Goal: Task Accomplishment & Management: Manage account settings

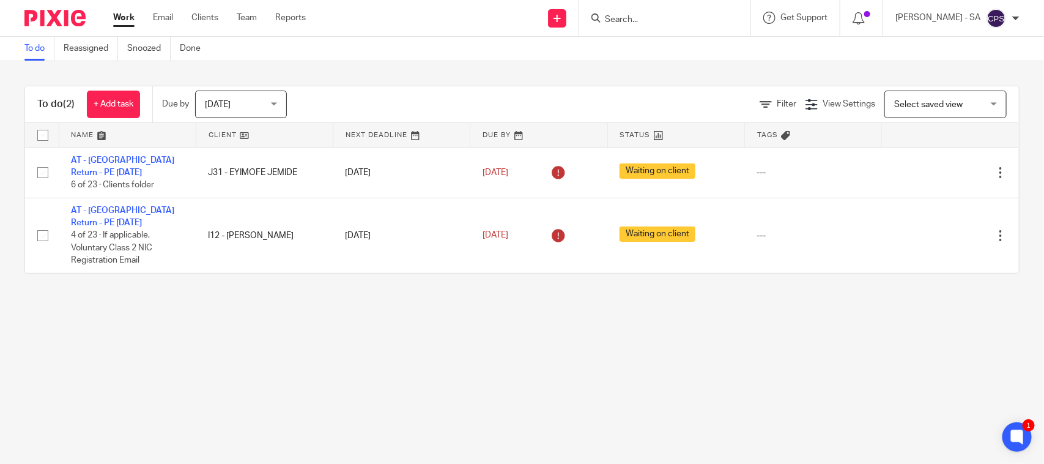
click at [251, 26] on div "Work Email Clients Team Reports Work Email Clients Team Reports Settings" at bounding box center [212, 18] width 223 height 36
click at [251, 19] on link "Team" at bounding box center [247, 18] width 20 height 12
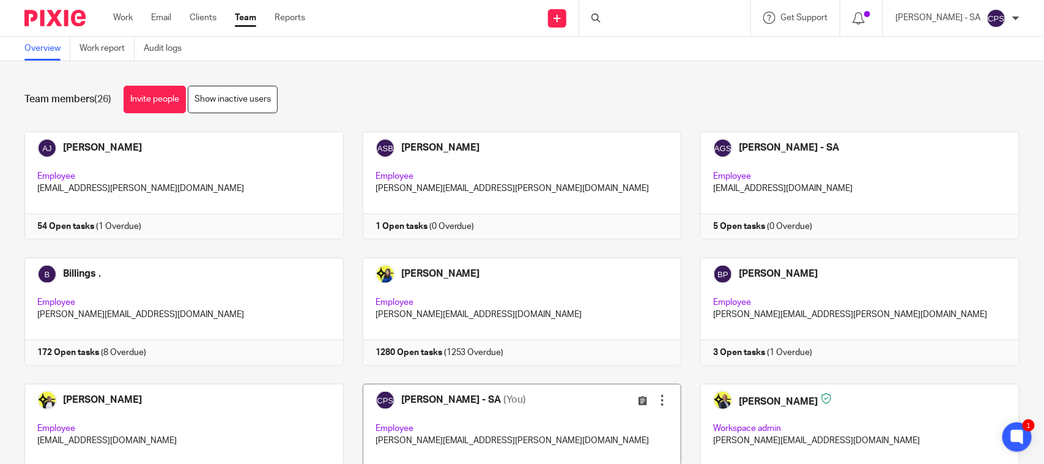
click at [543, 413] on link at bounding box center [513, 437] width 338 height 108
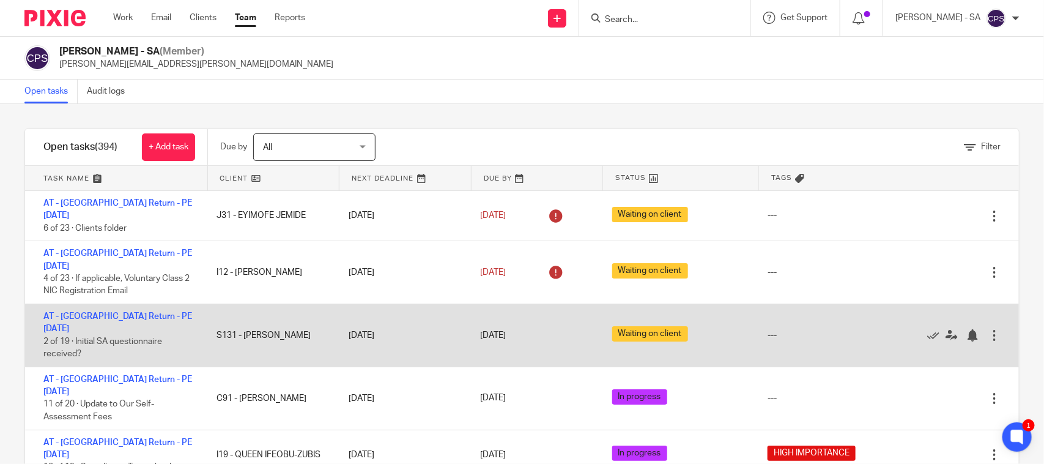
click at [534, 329] on div "28 Jan 2026" at bounding box center [533, 335] width 107 height 13
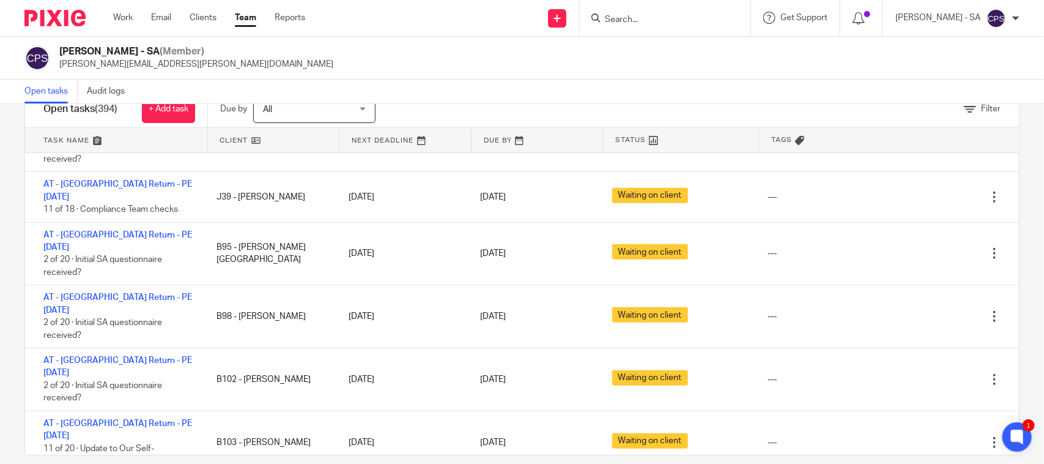
scroll to position [54, 0]
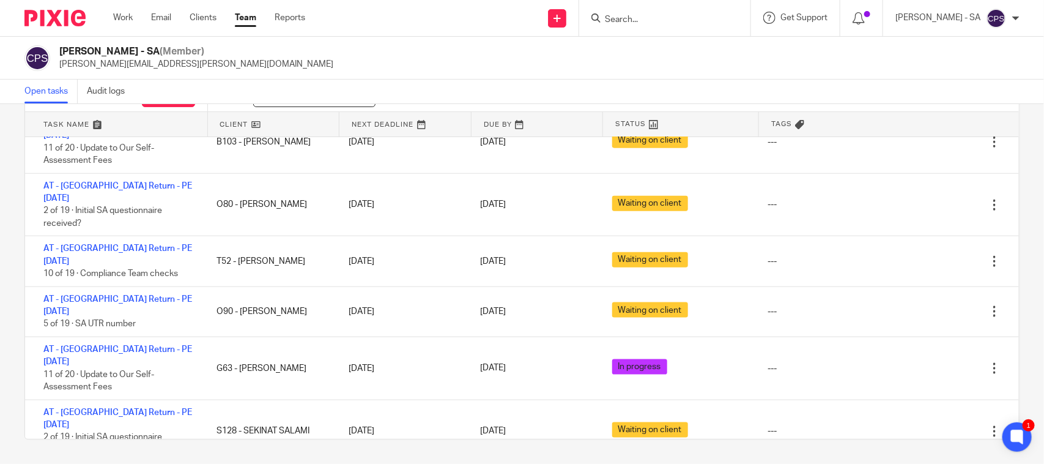
scroll to position [11086, 0]
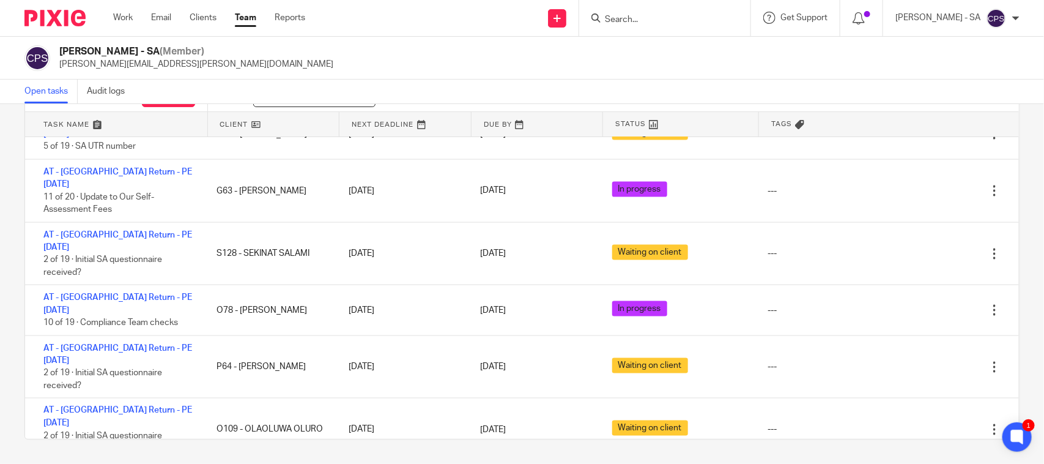
scroll to position [11286, 0]
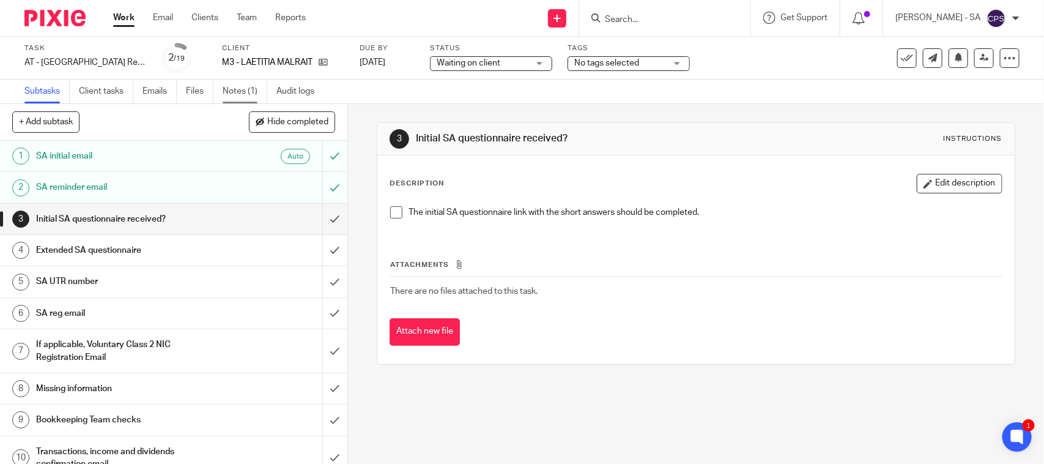
click at [249, 95] on link "Notes (1)" at bounding box center [245, 92] width 45 height 24
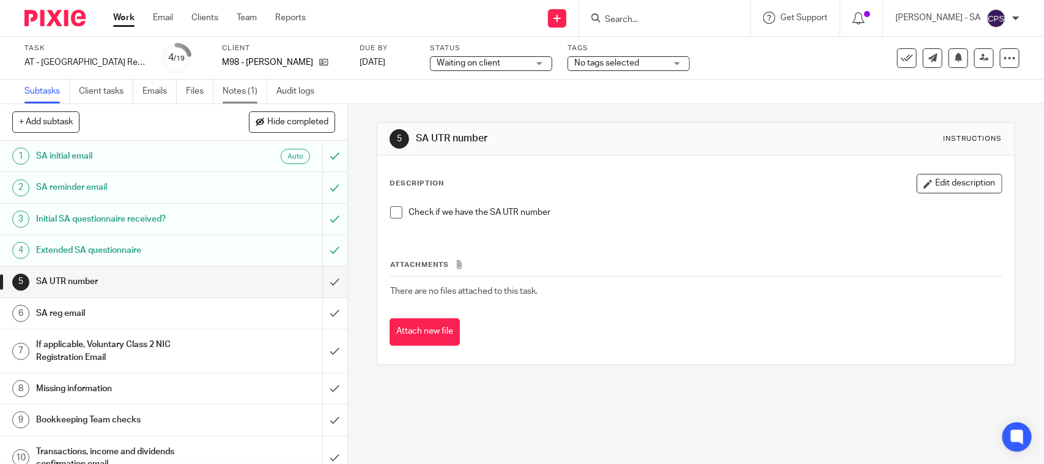
click at [248, 90] on link "Notes (1)" at bounding box center [245, 92] width 45 height 24
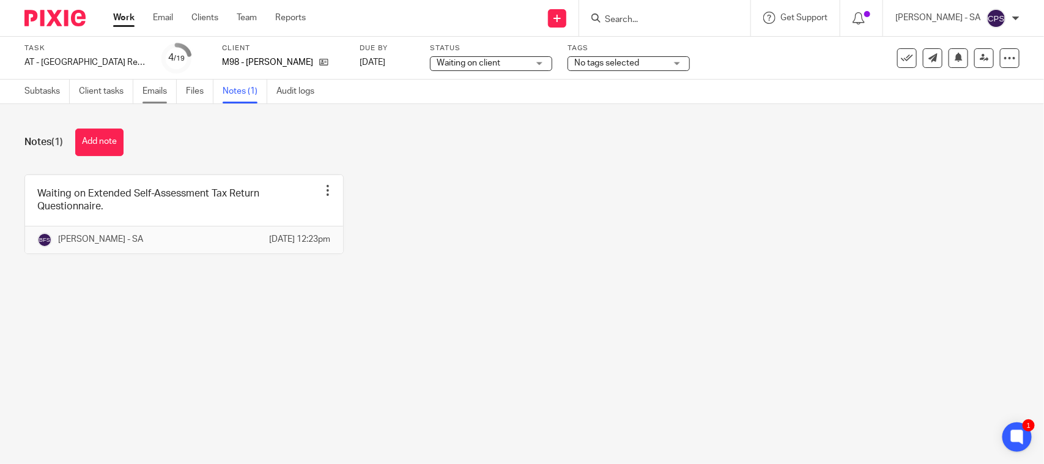
click at [162, 89] on link "Emails" at bounding box center [160, 92] width 34 height 24
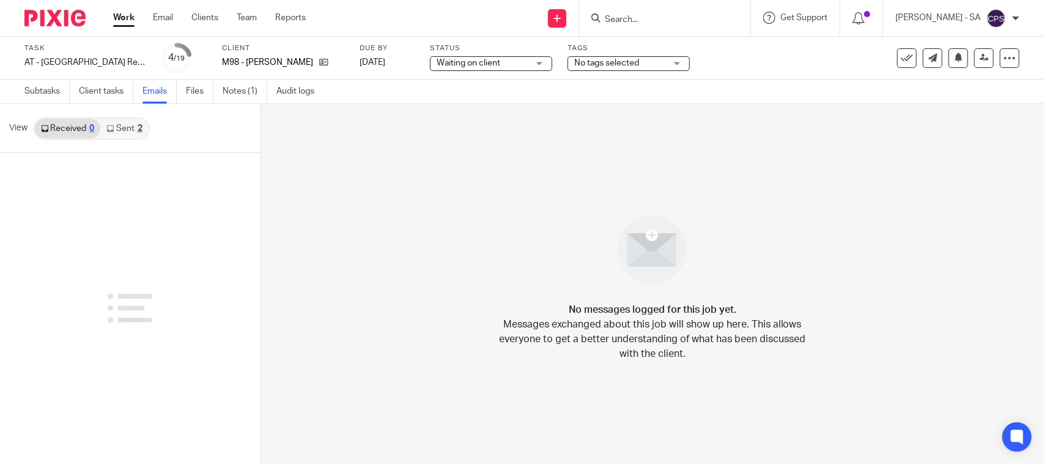
click at [136, 122] on link "Sent 2" at bounding box center [124, 129] width 48 height 20
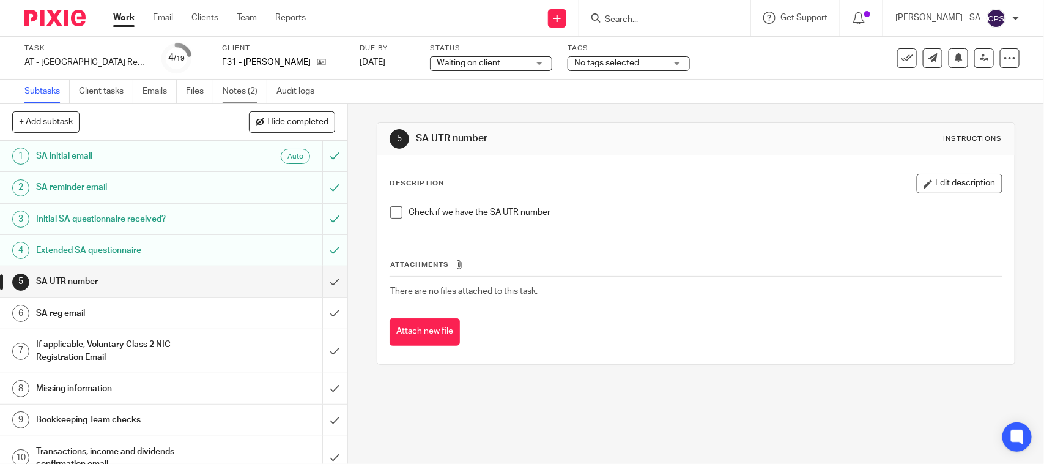
click at [257, 87] on link "Notes (2)" at bounding box center [245, 92] width 45 height 24
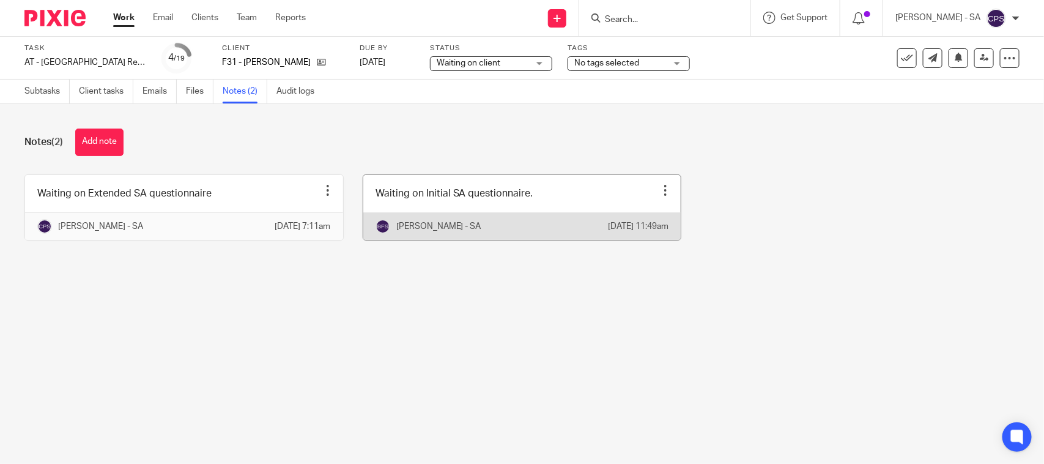
click at [485, 202] on link at bounding box center [522, 207] width 318 height 65
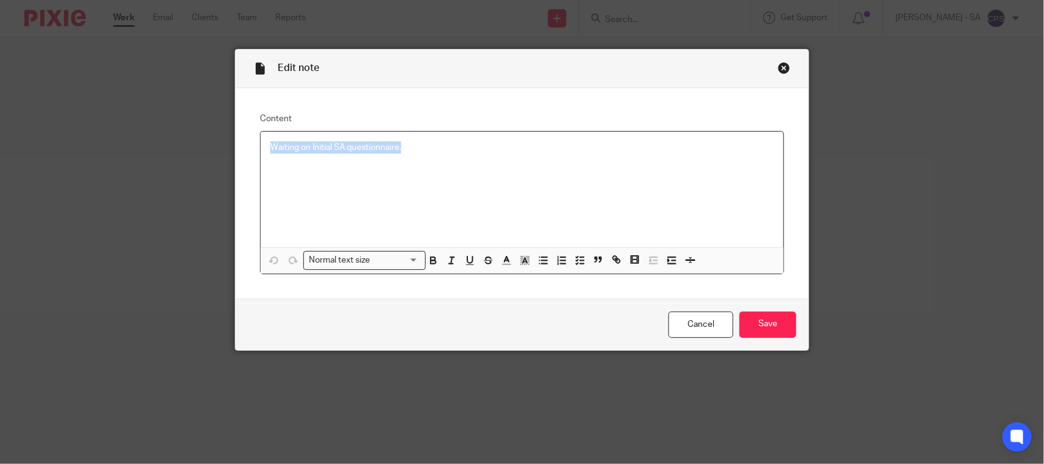
drag, startPoint x: 399, startPoint y: 147, endPoint x: 226, endPoint y: 166, distance: 173.5
click at [248, 150] on div "Content Waiting on Initial SA questionnaire. Normal text size Loading... Remove…" at bounding box center [521, 193] width 573 height 210
click at [574, 254] on icon "button" at bounding box center [579, 259] width 11 height 11
click at [270, 149] on span at bounding box center [276, 147] width 12 height 12
click at [754, 322] on input "Save" at bounding box center [767, 324] width 57 height 26
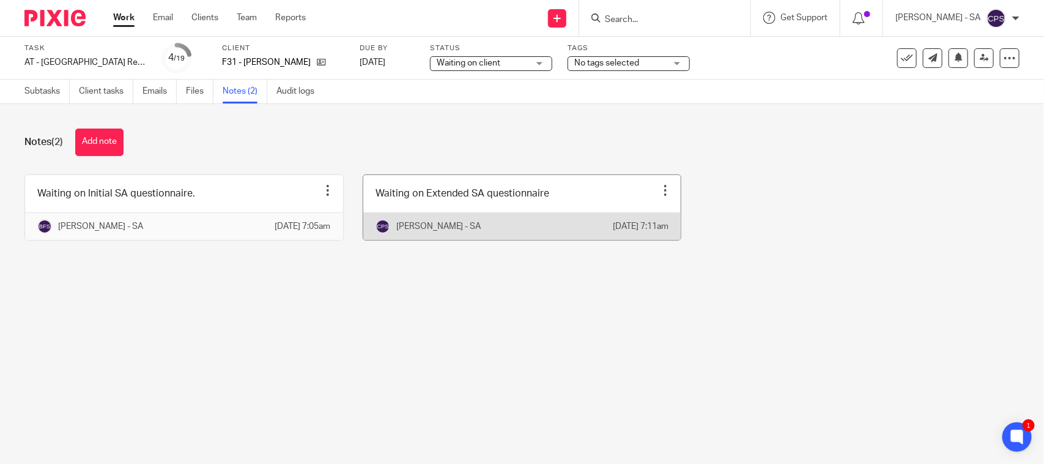
click at [430, 194] on link at bounding box center [522, 207] width 318 height 65
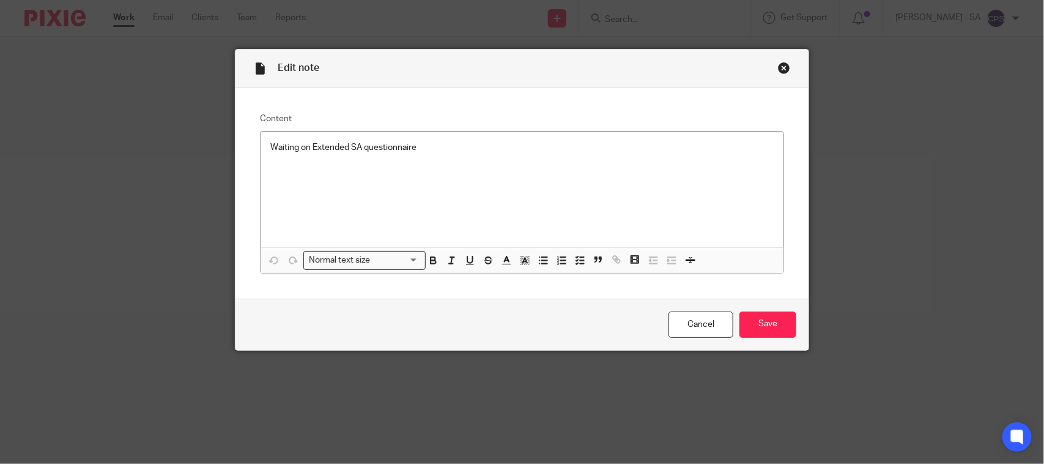
click at [778, 66] on div "Close this dialog window" at bounding box center [784, 68] width 12 height 12
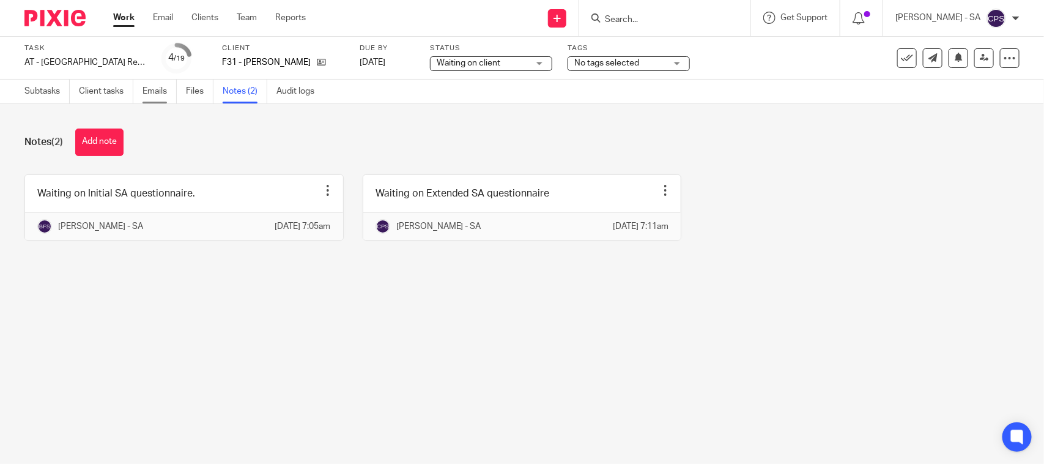
click at [148, 89] on link "Emails" at bounding box center [160, 92] width 34 height 24
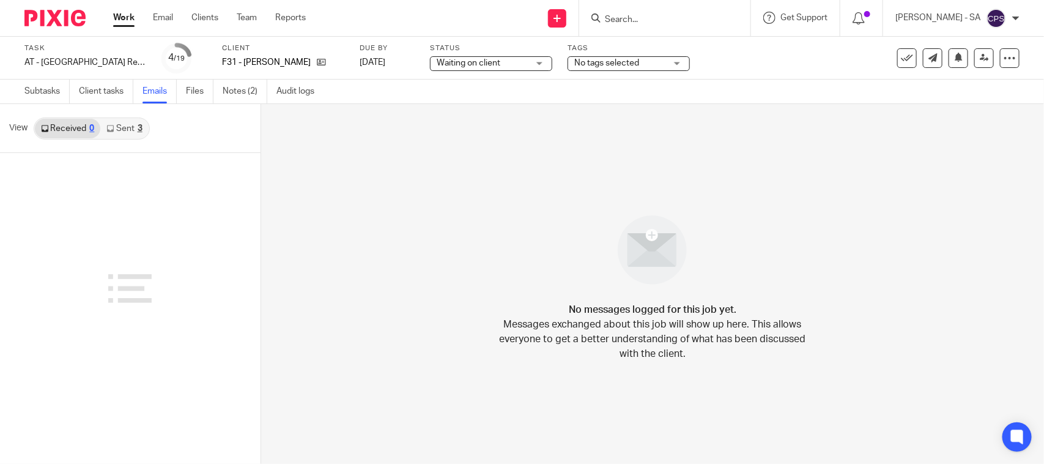
click at [125, 124] on link "Sent 3" at bounding box center [124, 129] width 48 height 20
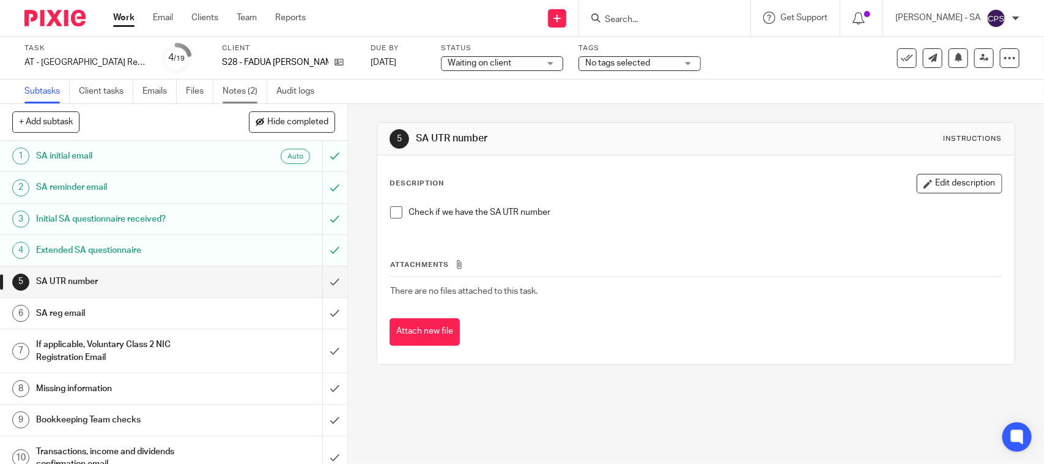
click at [245, 92] on link "Notes (2)" at bounding box center [245, 92] width 45 height 24
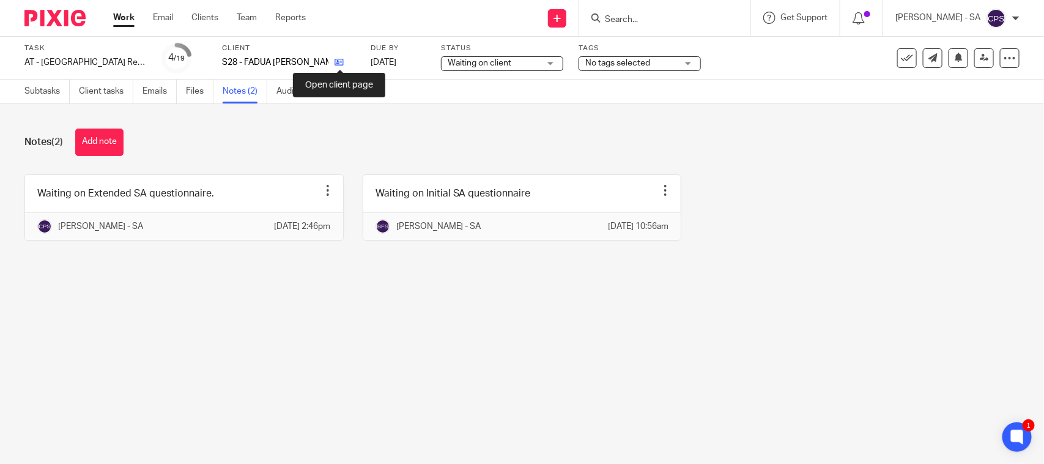
click at [339, 63] on icon at bounding box center [339, 61] width 9 height 9
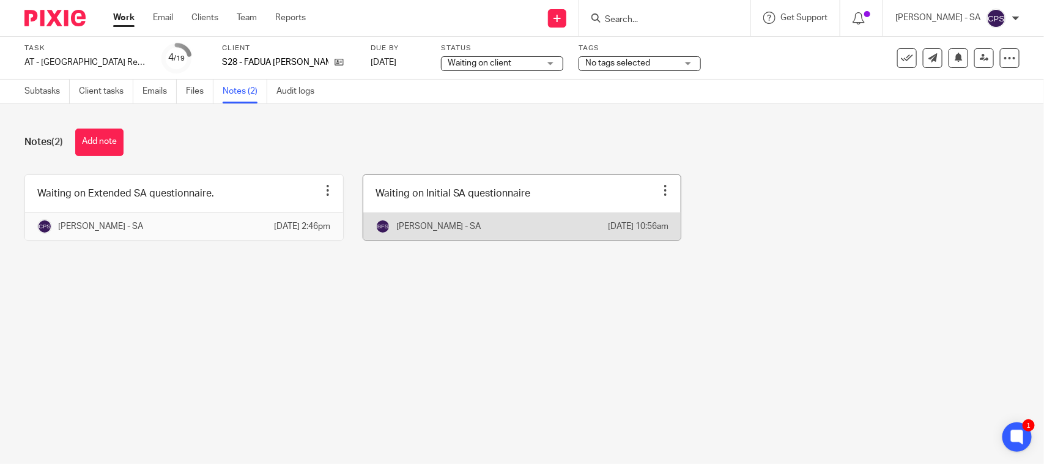
click at [450, 208] on link at bounding box center [522, 207] width 318 height 65
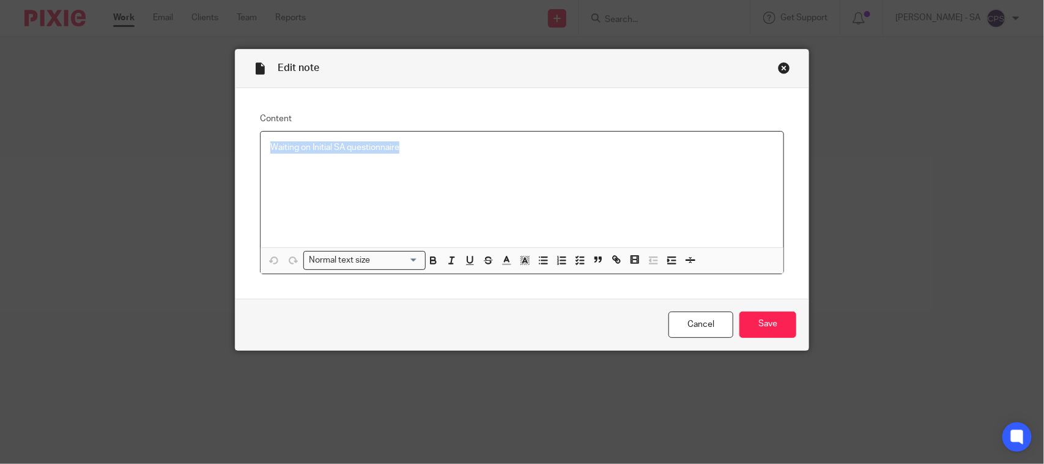
drag, startPoint x: 407, startPoint y: 139, endPoint x: 205, endPoint y: 159, distance: 203.4
click at [249, 138] on div "Content Waiting on Initial SA questionnaire Normal text size Loading... Remove …" at bounding box center [521, 193] width 573 height 210
click at [576, 262] on polyline "button" at bounding box center [577, 262] width 2 height 1
click at [270, 150] on span at bounding box center [276, 147] width 12 height 12
drag, startPoint x: 765, startPoint y: 320, endPoint x: 780, endPoint y: 319, distance: 15.3
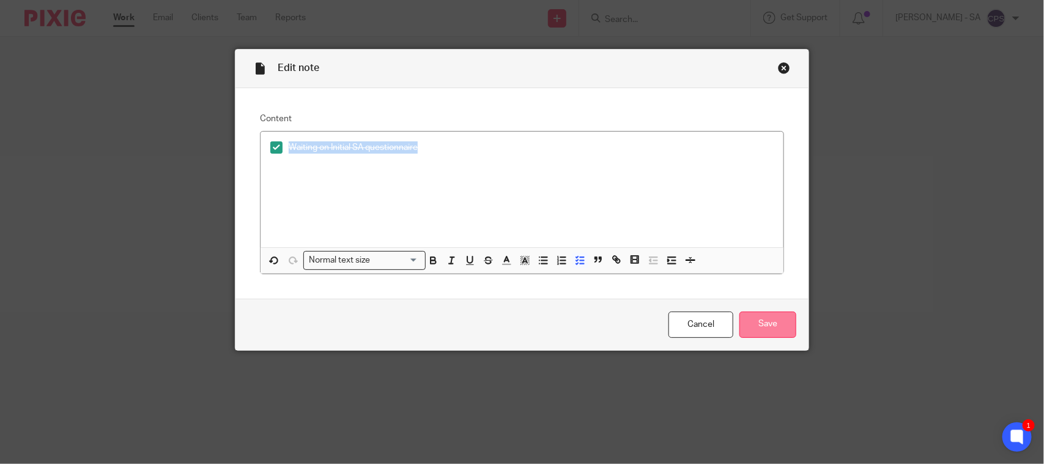
click at [765, 322] on input "Save" at bounding box center [767, 324] width 57 height 26
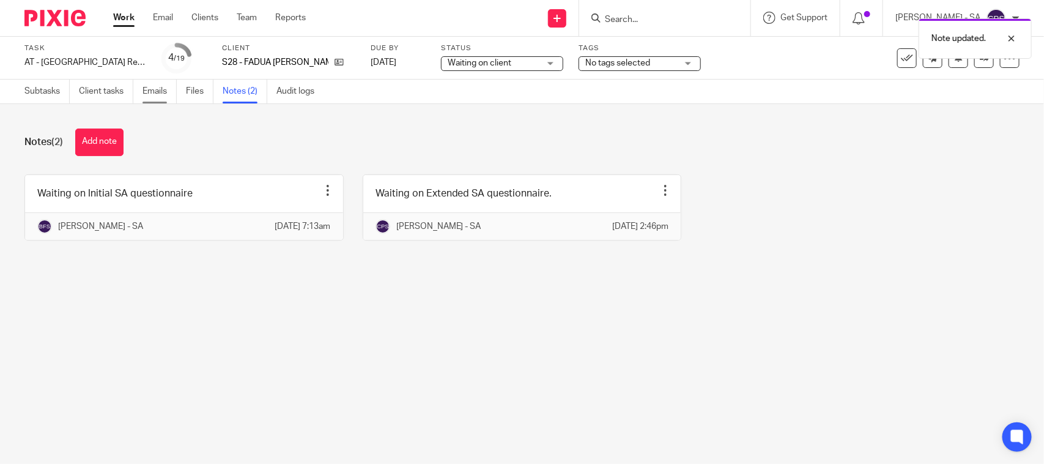
click at [154, 93] on link "Emails" at bounding box center [160, 92] width 34 height 24
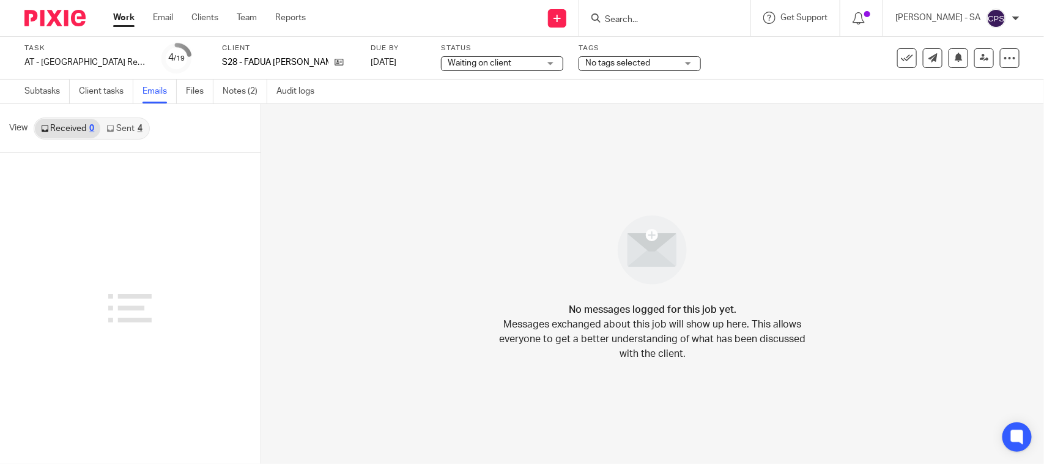
click at [127, 128] on link "Sent 4" at bounding box center [124, 129] width 48 height 20
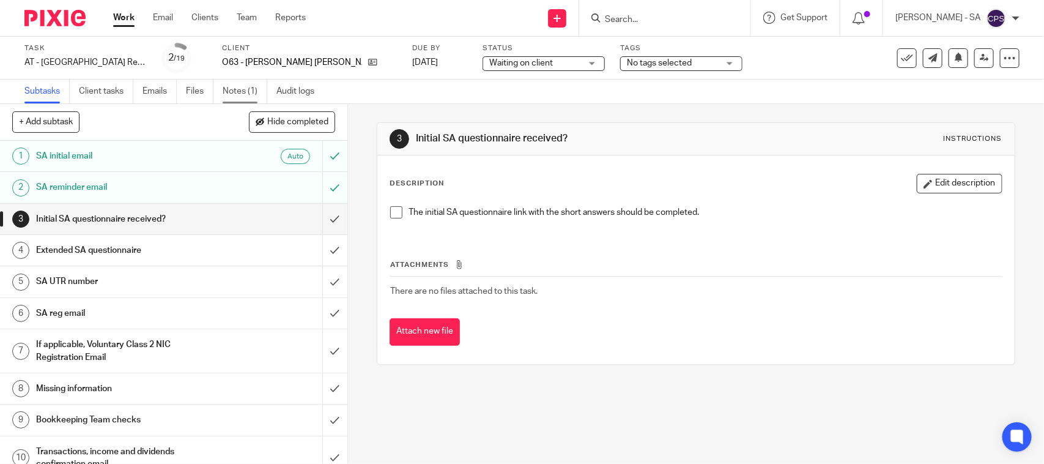
click at [239, 92] on link "Notes (1)" at bounding box center [245, 92] width 45 height 24
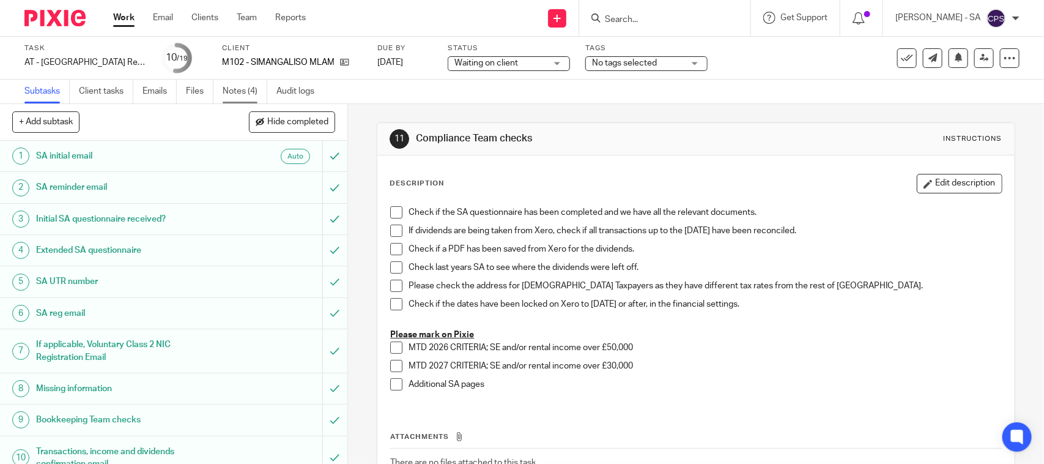
click at [242, 91] on link "Notes (4)" at bounding box center [245, 92] width 45 height 24
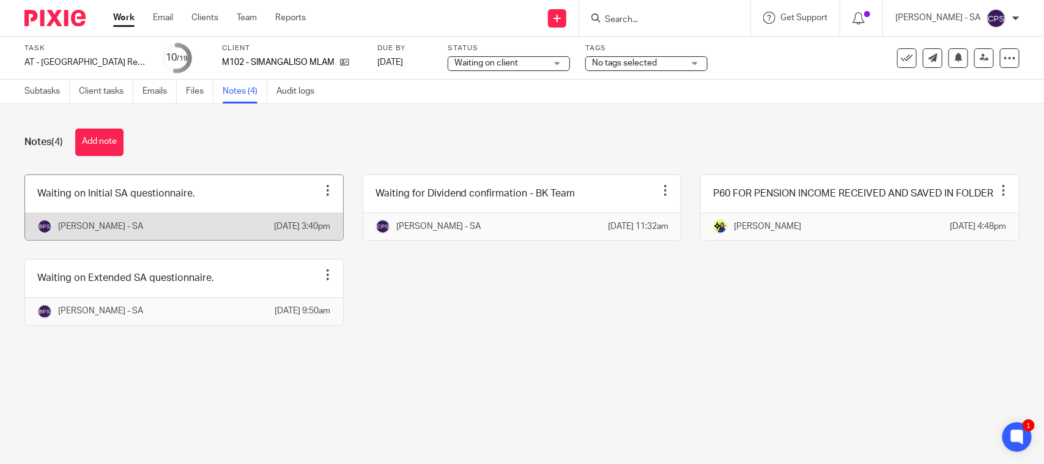
click at [185, 209] on link at bounding box center [184, 207] width 318 height 65
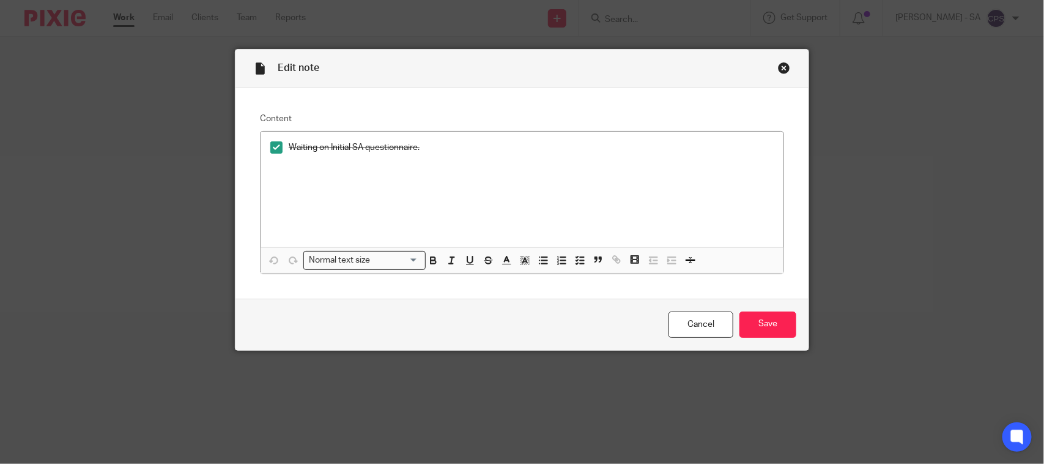
click at [780, 69] on div "Close this dialog window" at bounding box center [784, 68] width 12 height 12
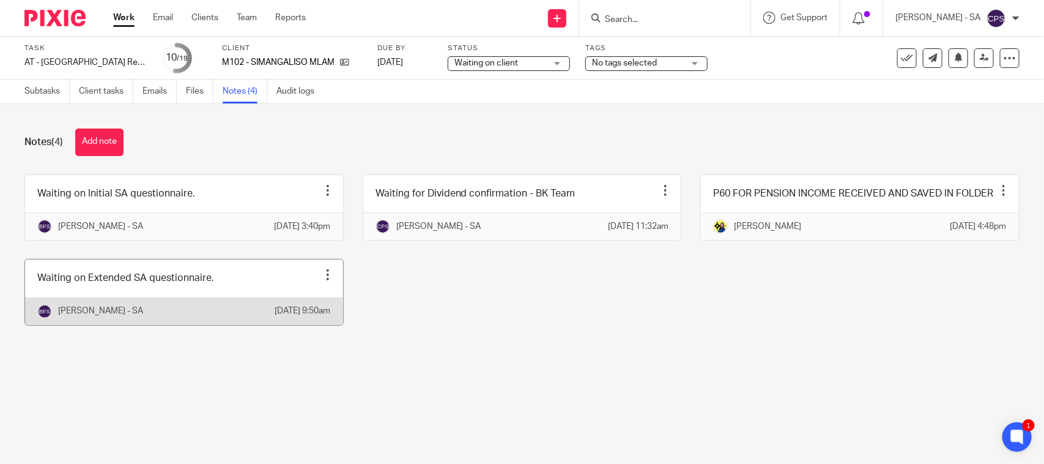
click at [129, 317] on link at bounding box center [184, 291] width 318 height 65
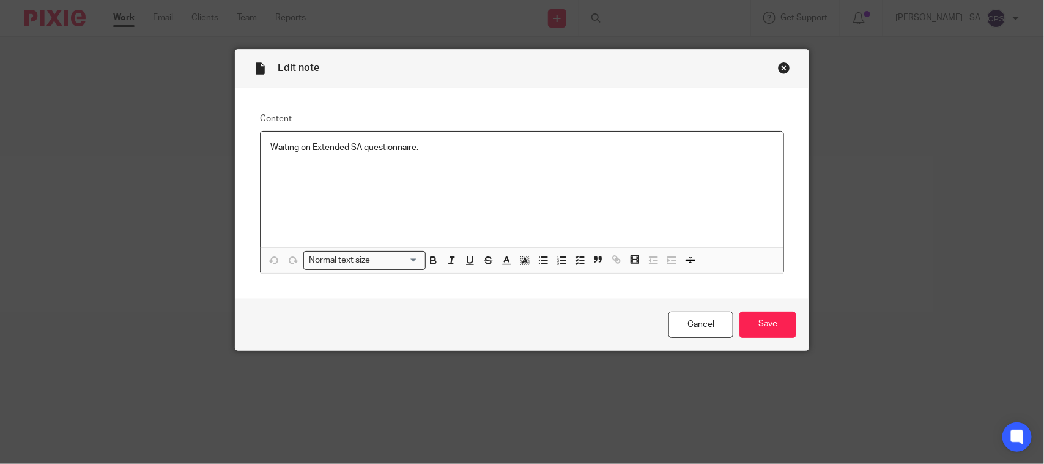
click at [778, 65] on div "Close this dialog window" at bounding box center [784, 68] width 12 height 12
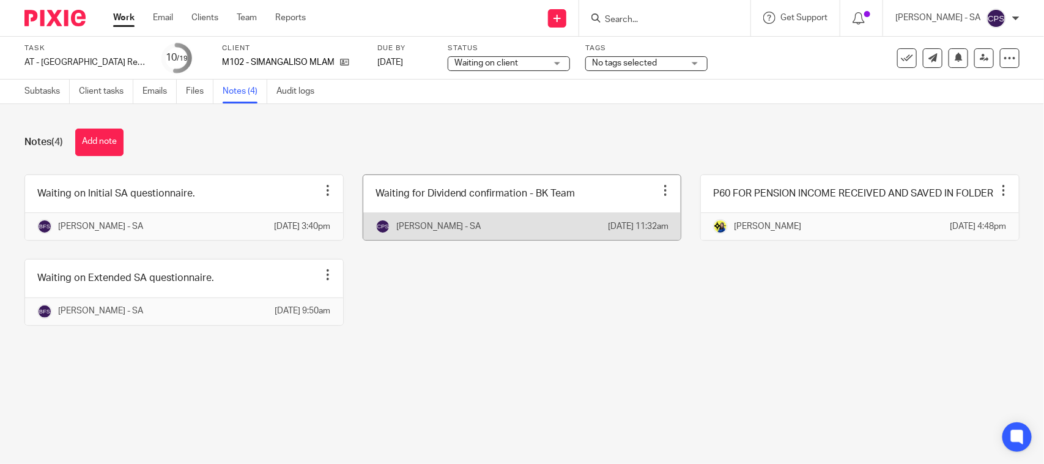
click at [477, 225] on link at bounding box center [522, 207] width 318 height 65
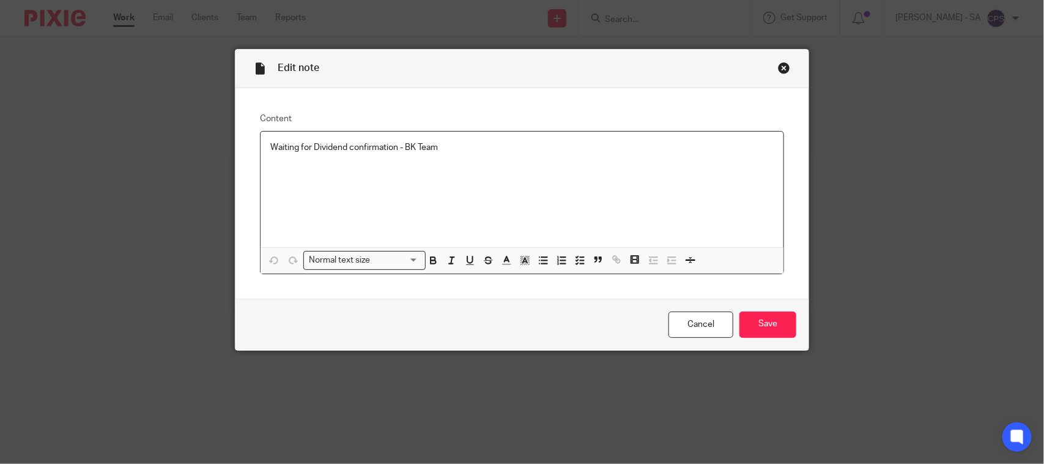
click at [780, 69] on div "Close this dialog window" at bounding box center [784, 68] width 12 height 12
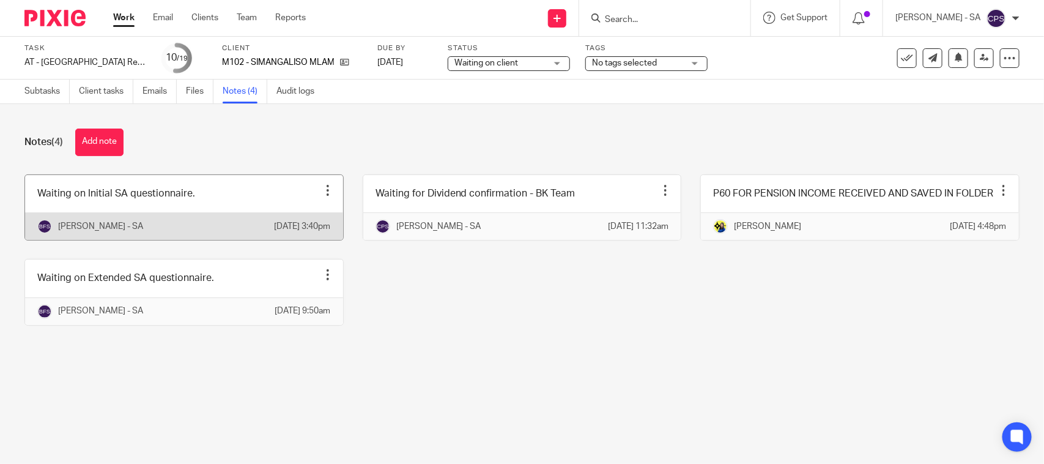
click at [144, 209] on link at bounding box center [184, 207] width 318 height 65
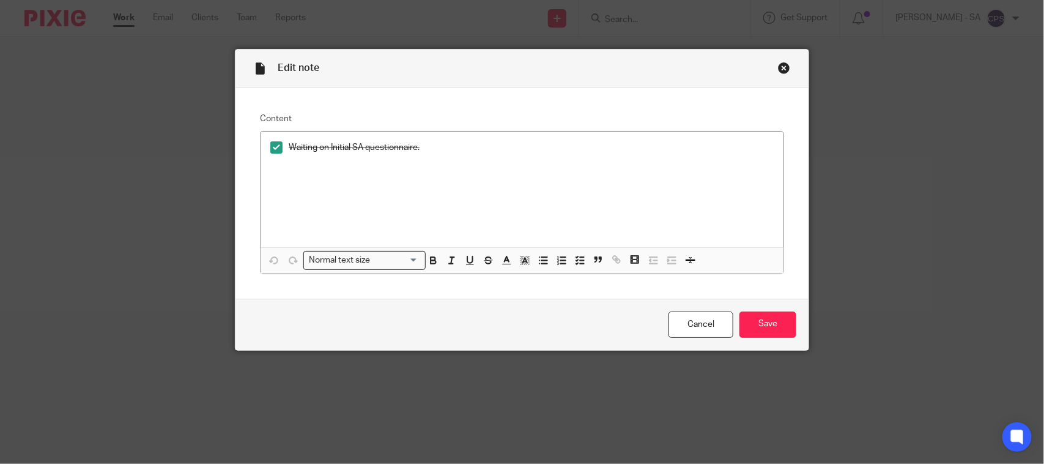
click at [778, 66] on div "Close this dialog window" at bounding box center [784, 68] width 12 height 12
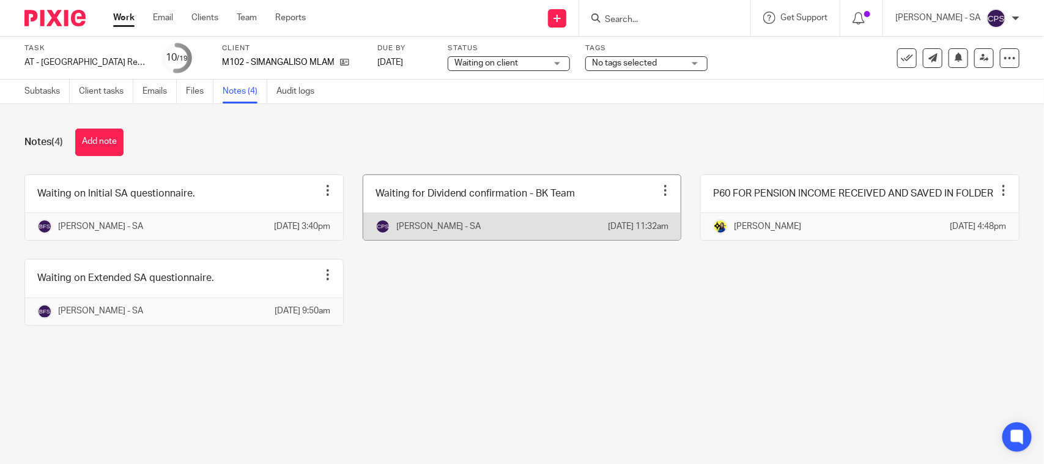
click at [482, 223] on link at bounding box center [522, 207] width 318 height 65
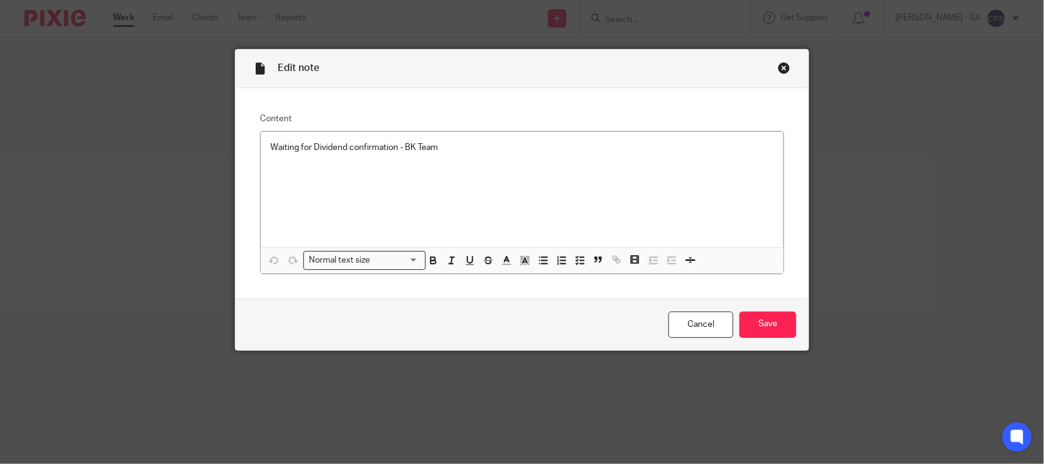
click at [778, 66] on div "Close this dialog window" at bounding box center [784, 68] width 12 height 12
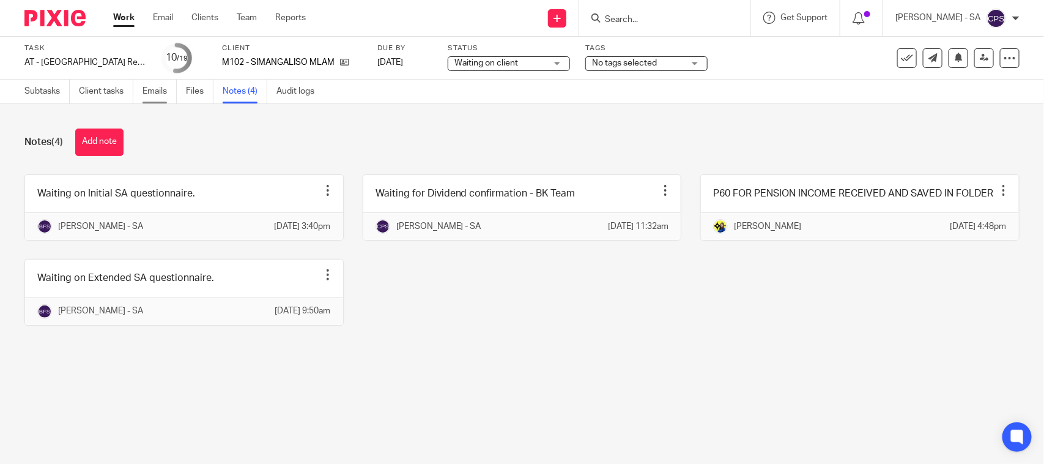
click at [155, 95] on link "Emails" at bounding box center [160, 92] width 34 height 24
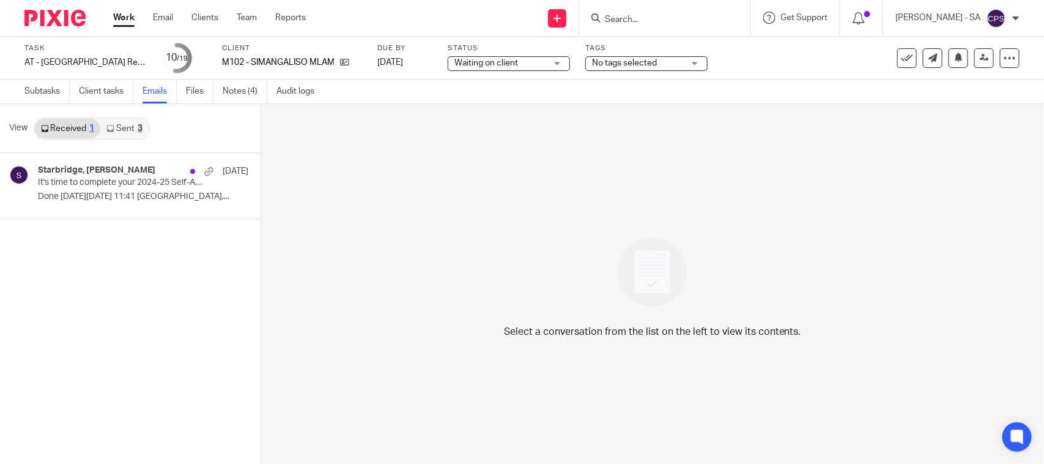
click at [127, 130] on link "Sent 3" at bounding box center [124, 129] width 48 height 20
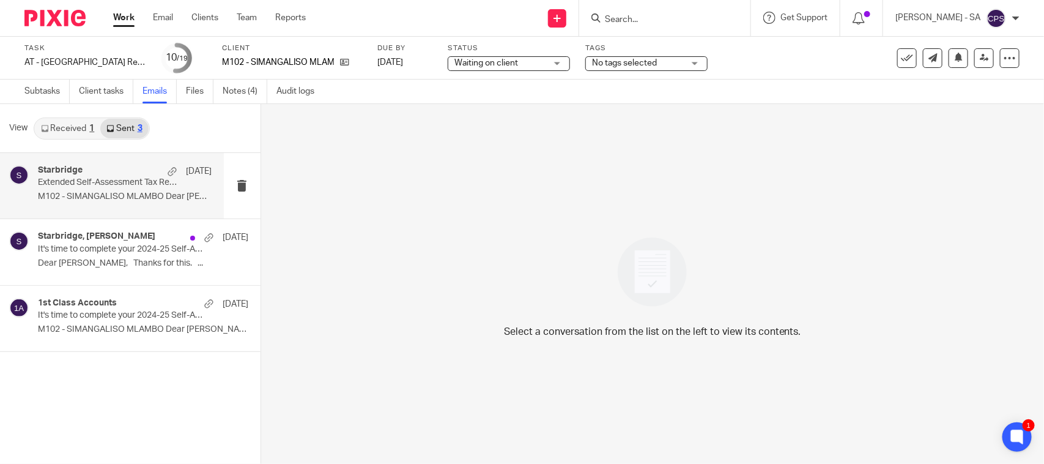
click at [98, 185] on p "Extended Self-Assessment Tax Return Questionnaire" at bounding box center [107, 182] width 139 height 10
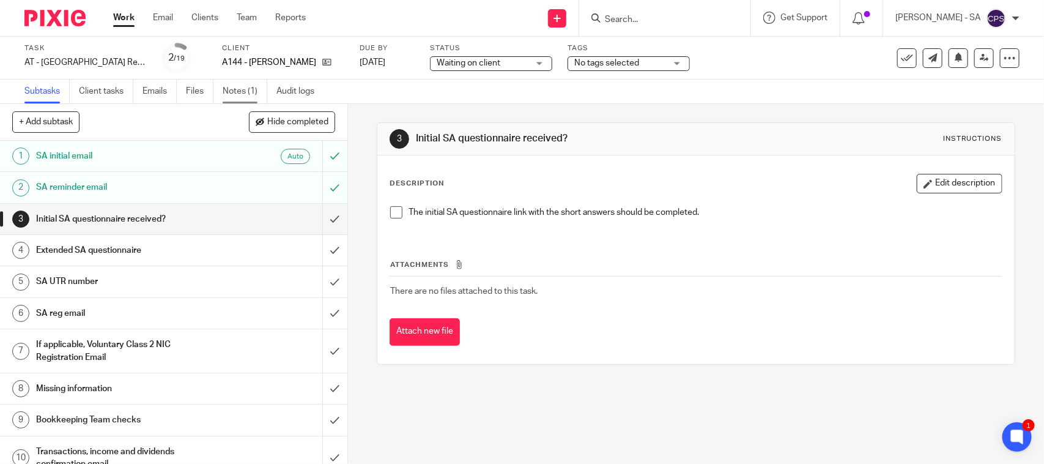
click at [242, 94] on link "Notes (1)" at bounding box center [245, 92] width 45 height 24
click at [239, 94] on link "Notes (1)" at bounding box center [245, 92] width 45 height 24
click at [243, 92] on link "Notes (1)" at bounding box center [245, 92] width 45 height 24
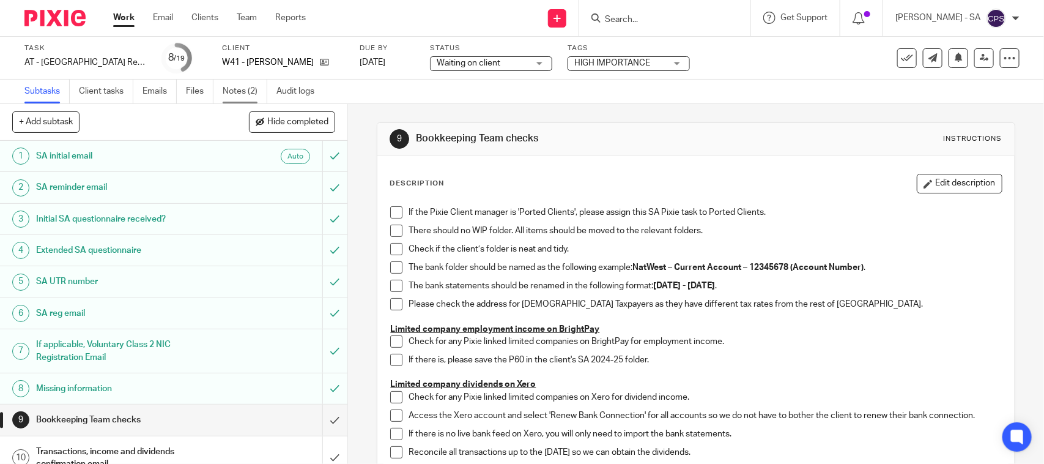
click at [255, 89] on link "Notes (2)" at bounding box center [245, 92] width 45 height 24
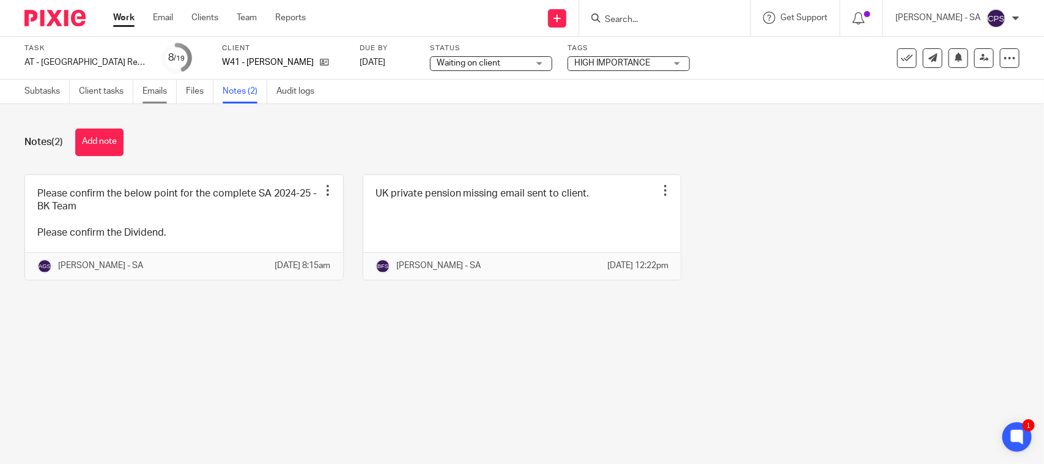
click at [151, 89] on link "Emails" at bounding box center [160, 92] width 34 height 24
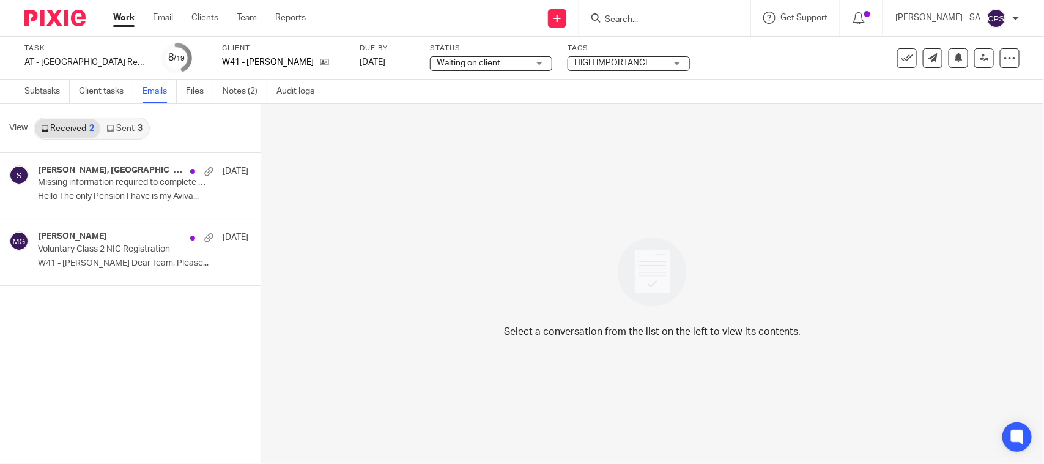
click at [123, 123] on link "Sent 3" at bounding box center [124, 129] width 48 height 20
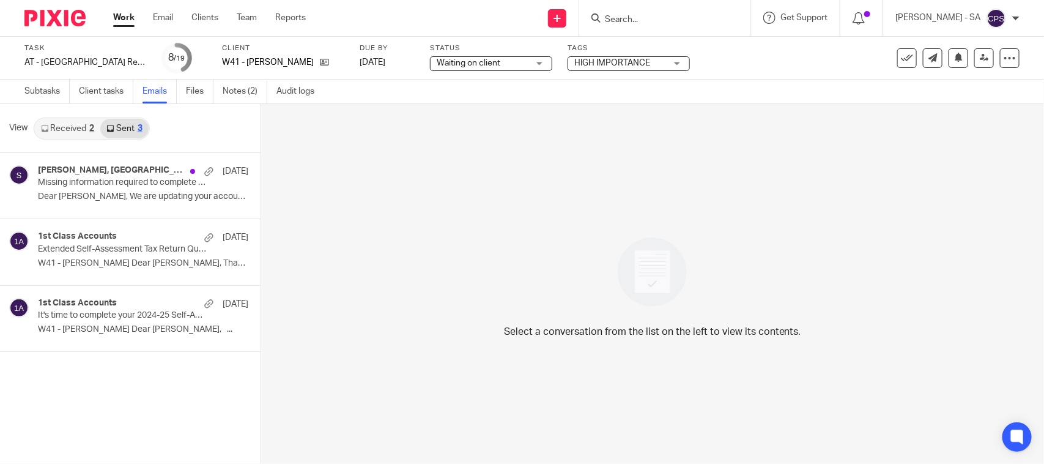
click at [83, 127] on link "Received 2" at bounding box center [67, 129] width 65 height 20
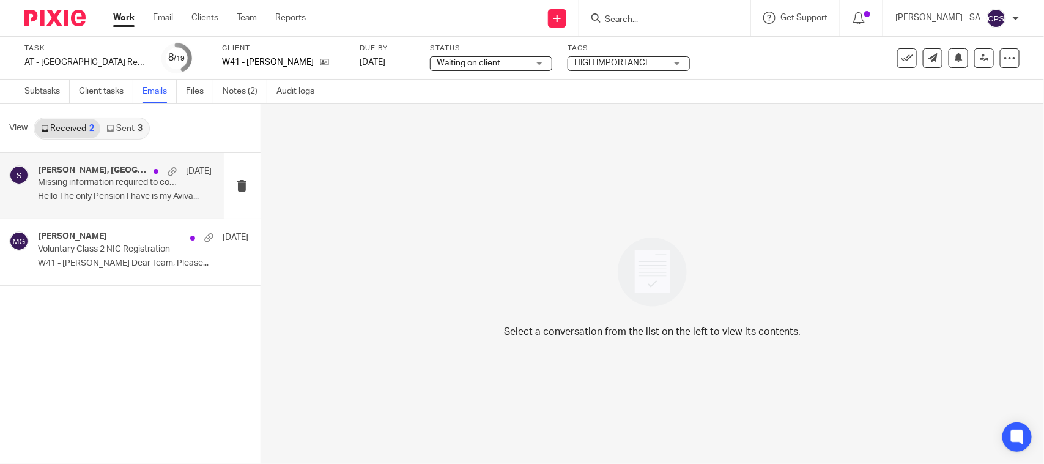
click at [98, 191] on p "Hello The only Pension I have is my Aviva..." at bounding box center [125, 196] width 174 height 10
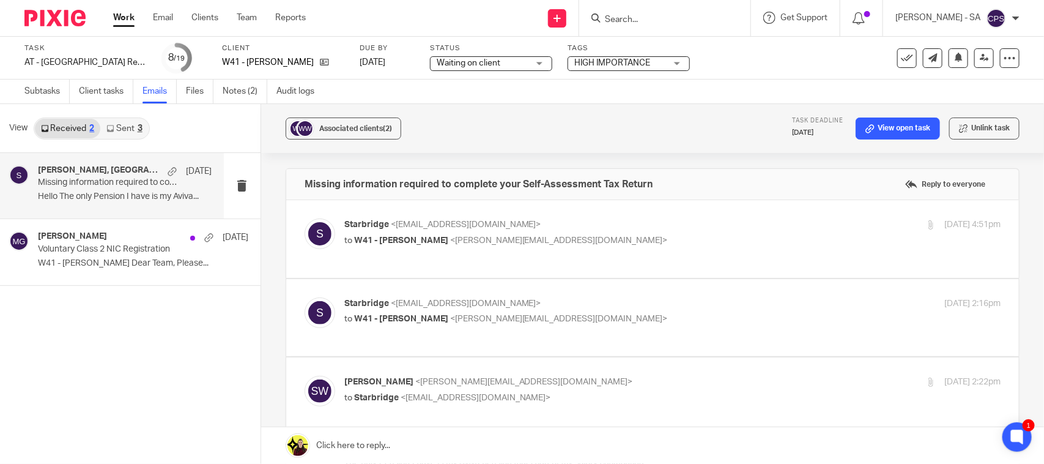
click at [485, 242] on span "<stuart@whitecirc.com>" at bounding box center [559, 240] width 218 height 9
checkbox input "true"
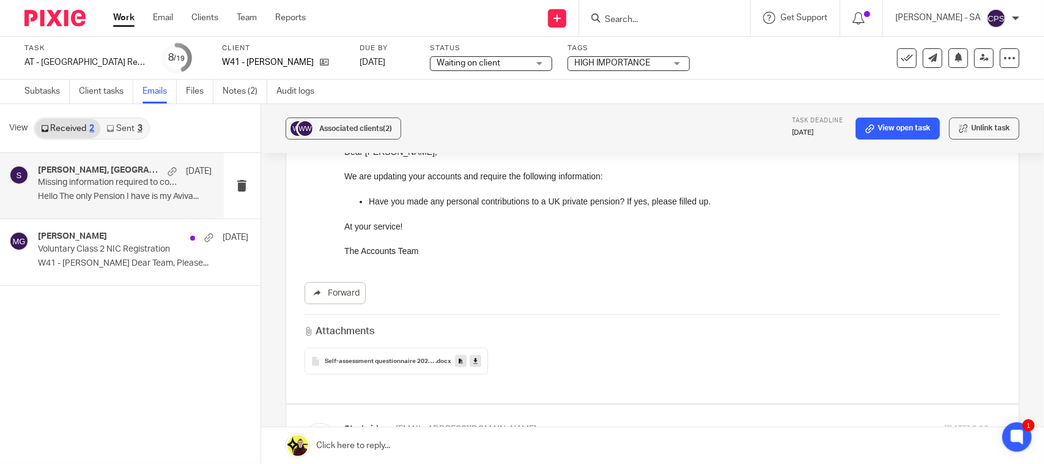
scroll to position [229, 0]
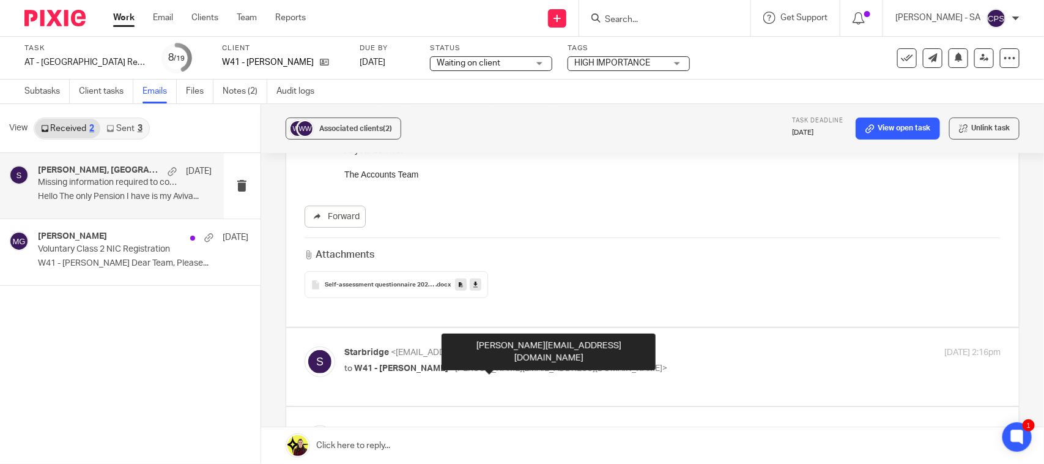
click at [478, 368] on span "<stuart@whitecirc.com>" at bounding box center [559, 368] width 218 height 9
checkbox input "true"
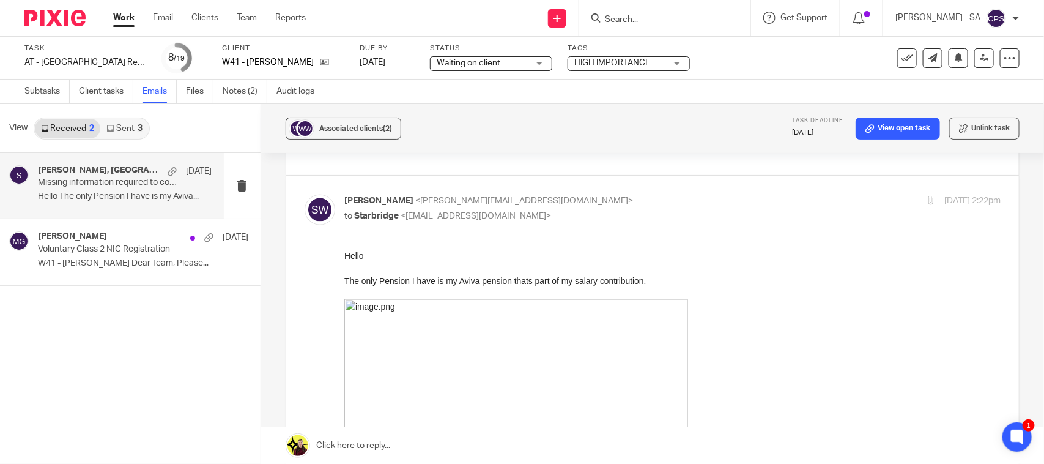
scroll to position [723, 0]
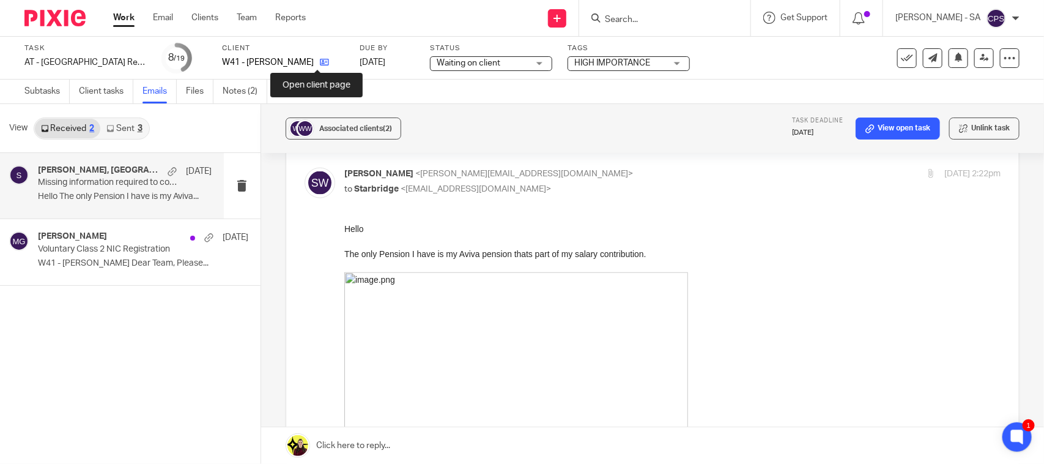
click at [320, 60] on icon at bounding box center [324, 61] width 9 height 9
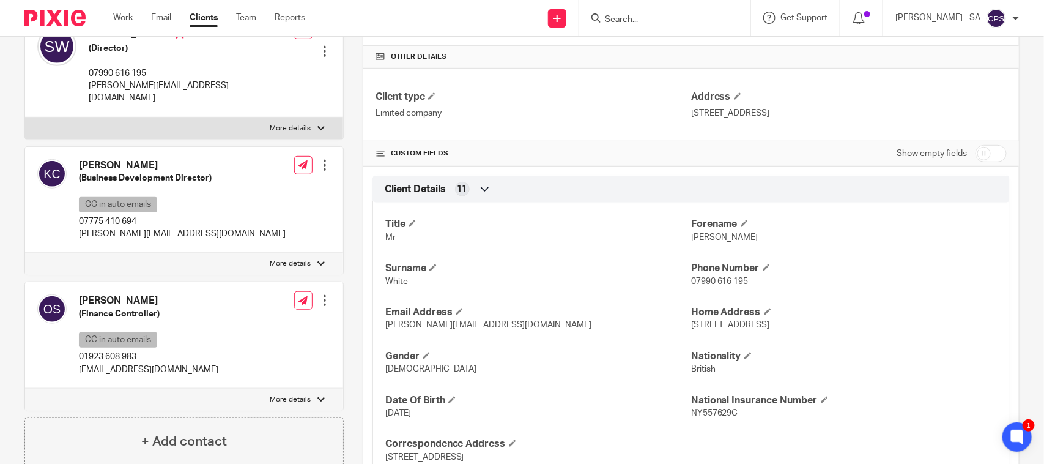
scroll to position [306, 0]
